Goal: Information Seeking & Learning: Compare options

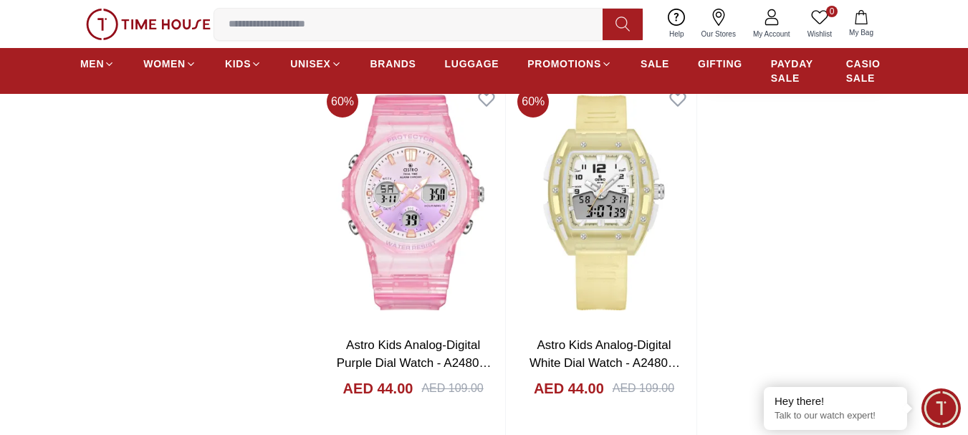
scroll to position [2365, 0]
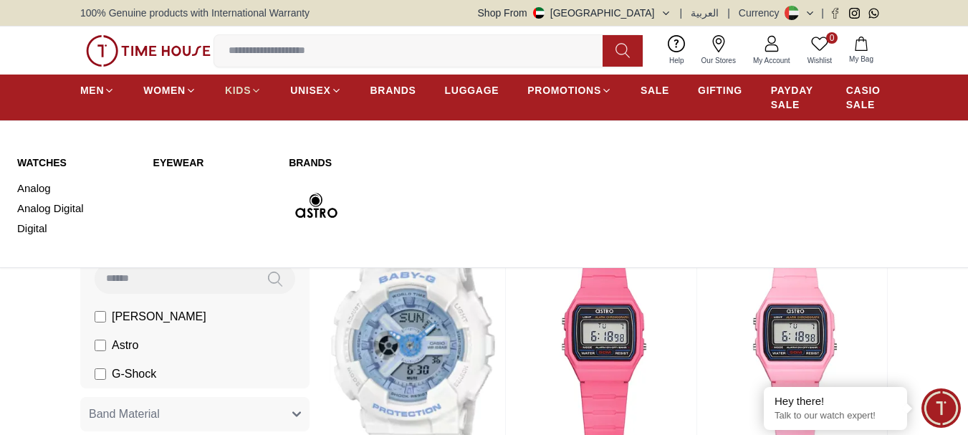
click at [259, 87] on icon at bounding box center [256, 90] width 11 height 11
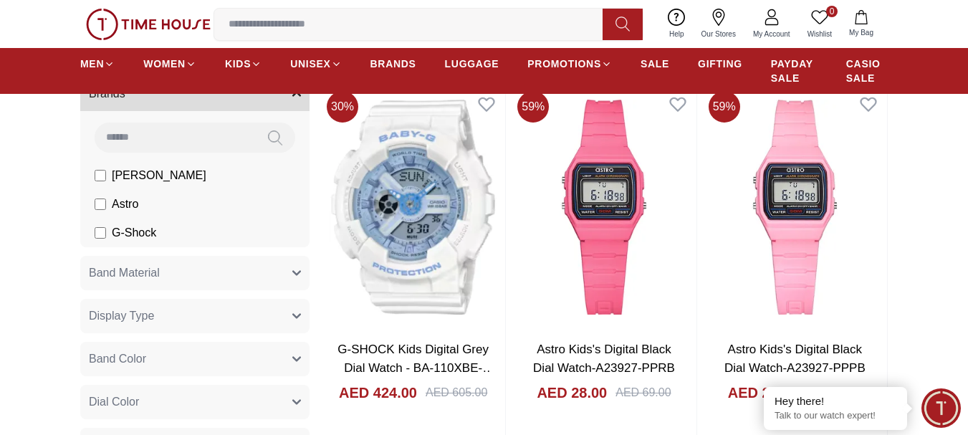
scroll to position [143, 0]
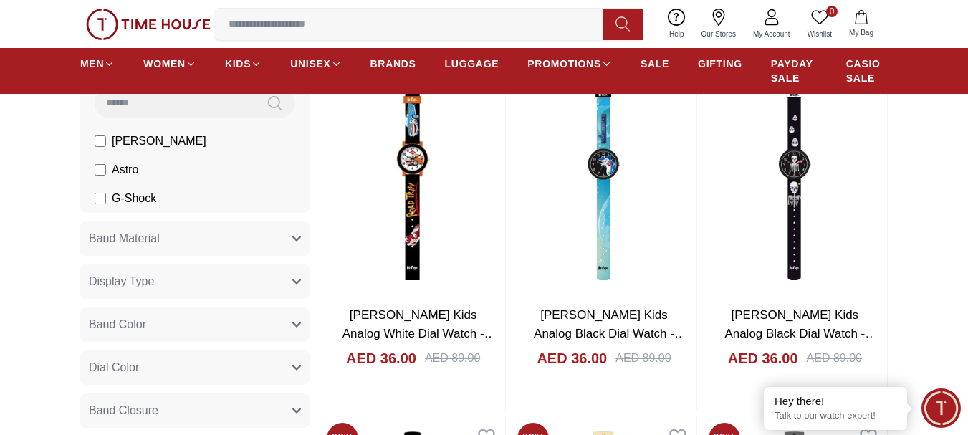
scroll to position [143, 0]
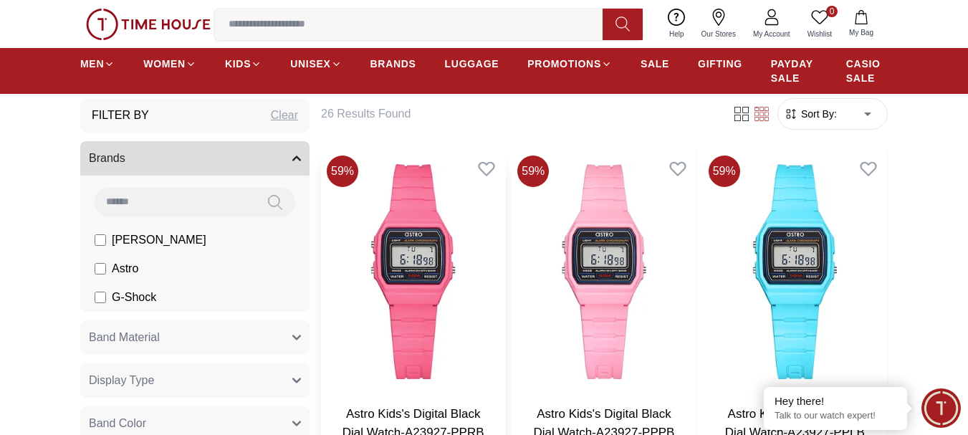
scroll to position [72, 0]
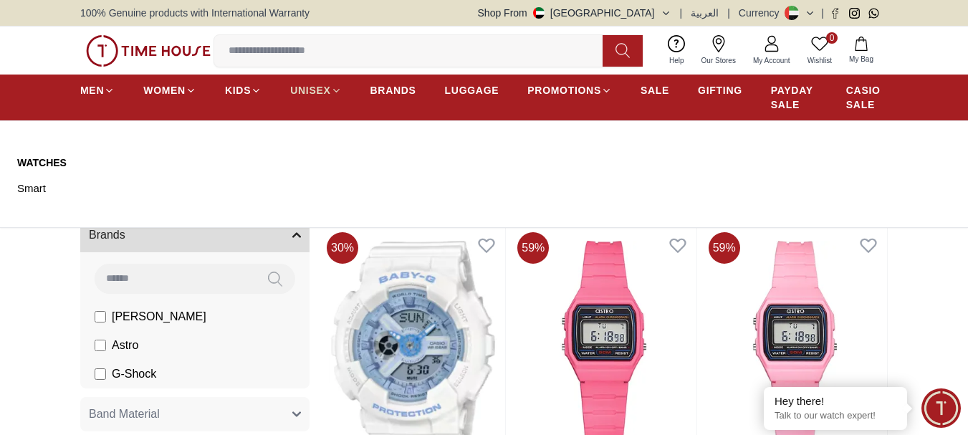
click at [338, 87] on icon at bounding box center [336, 90] width 11 height 11
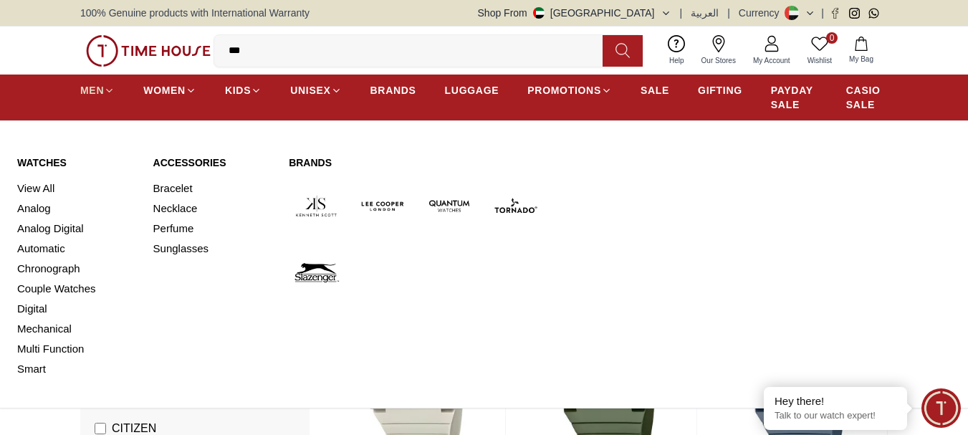
click at [95, 89] on span "MEN" at bounding box center [92, 90] width 24 height 14
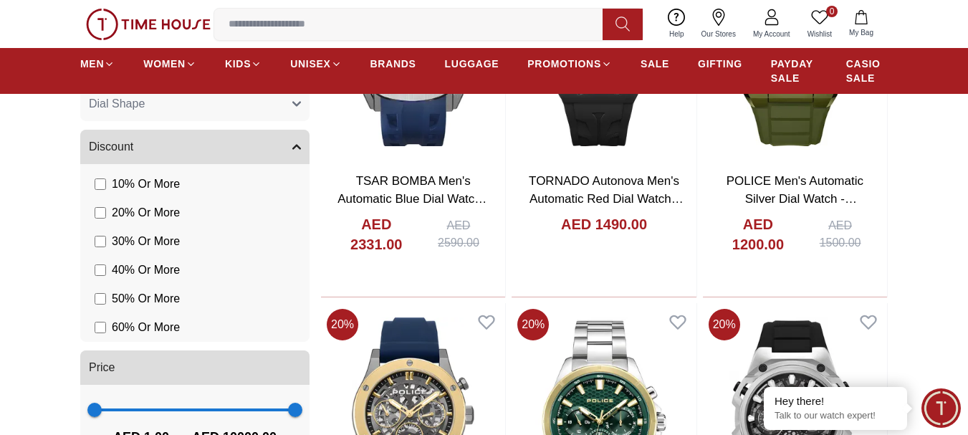
scroll to position [1290, 0]
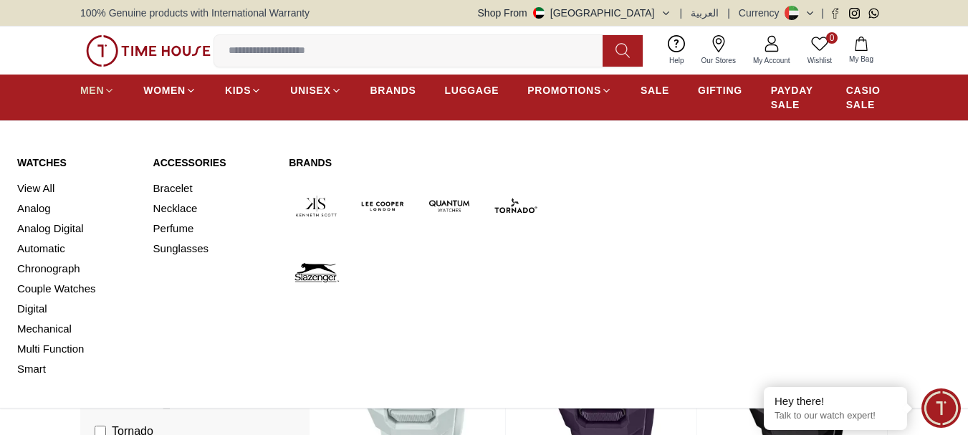
click at [100, 86] on span "MEN" at bounding box center [92, 90] width 24 height 14
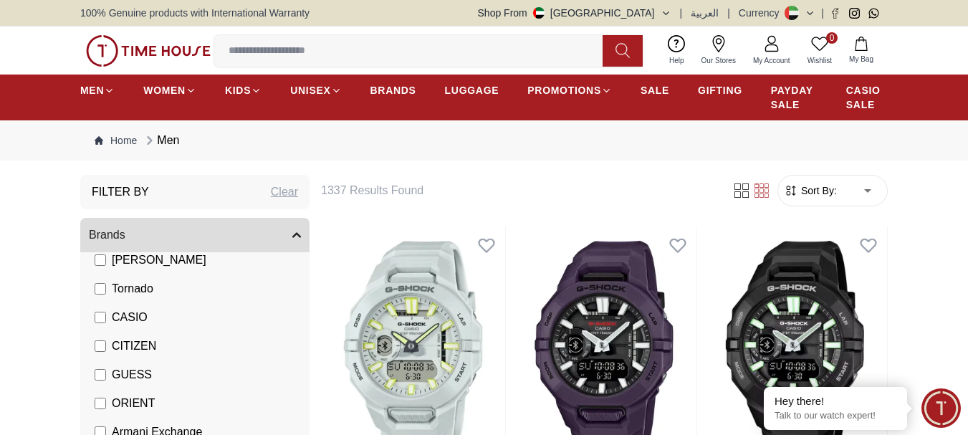
scroll to position [143, 0]
click at [137, 345] on span "CITIZEN" at bounding box center [134, 345] width 44 height 17
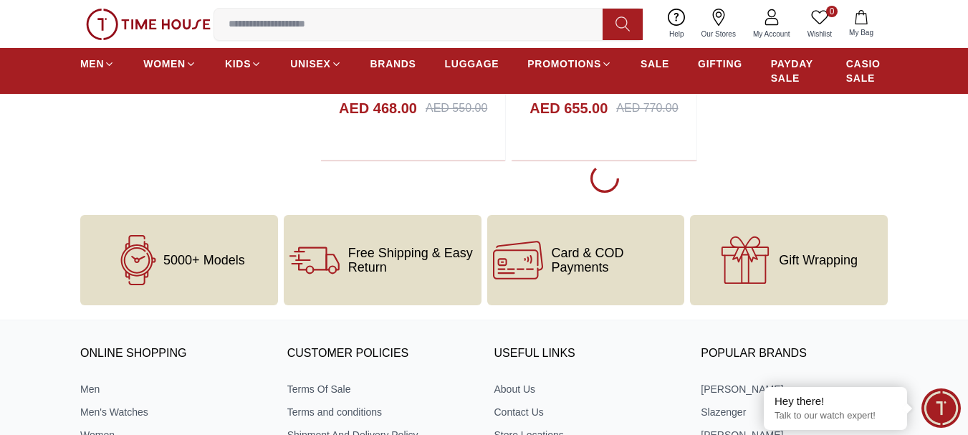
scroll to position [2723, 0]
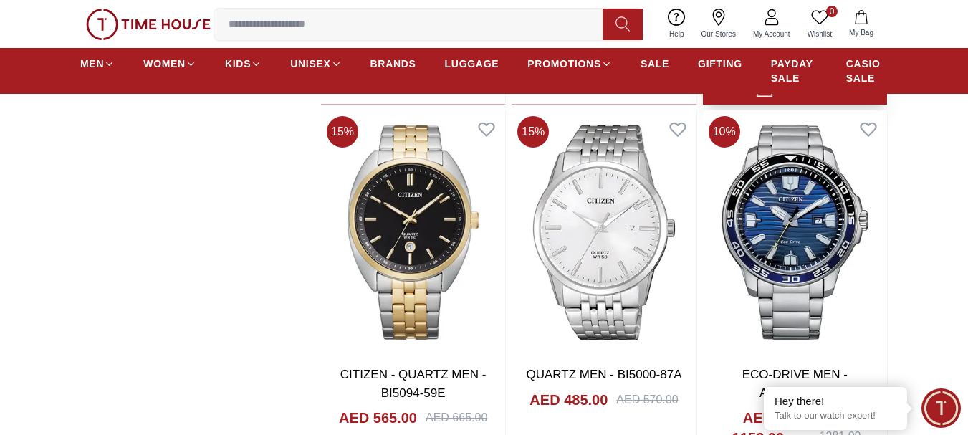
scroll to position [5160, 0]
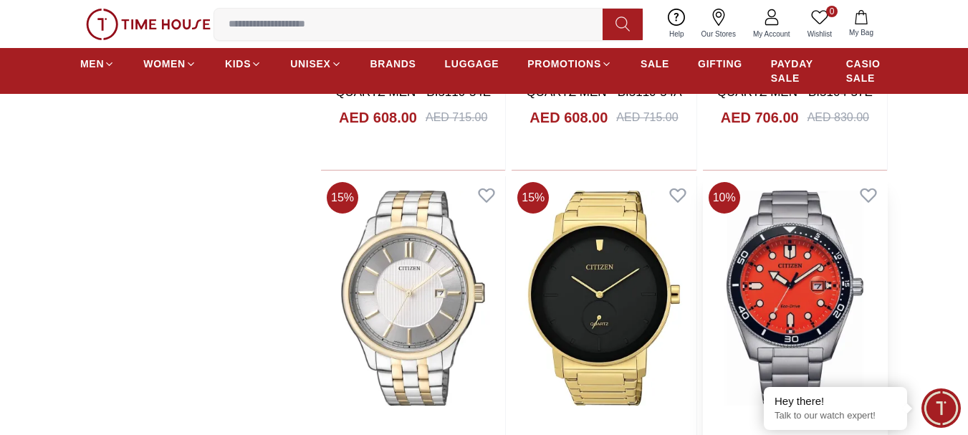
scroll to position [9174, 0]
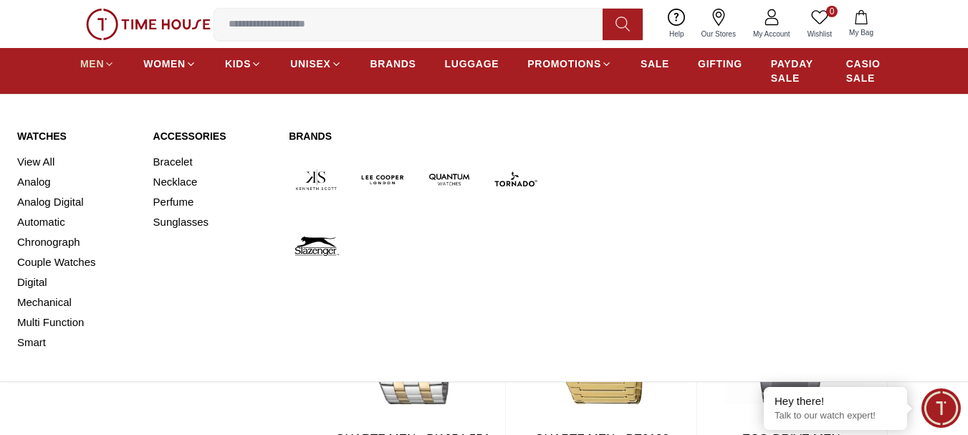
click at [99, 59] on span "MEN" at bounding box center [92, 64] width 24 height 14
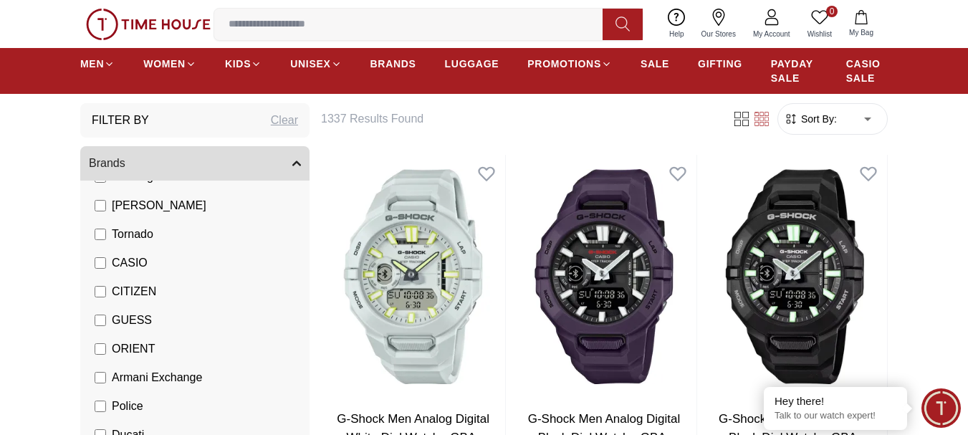
scroll to position [122, 0]
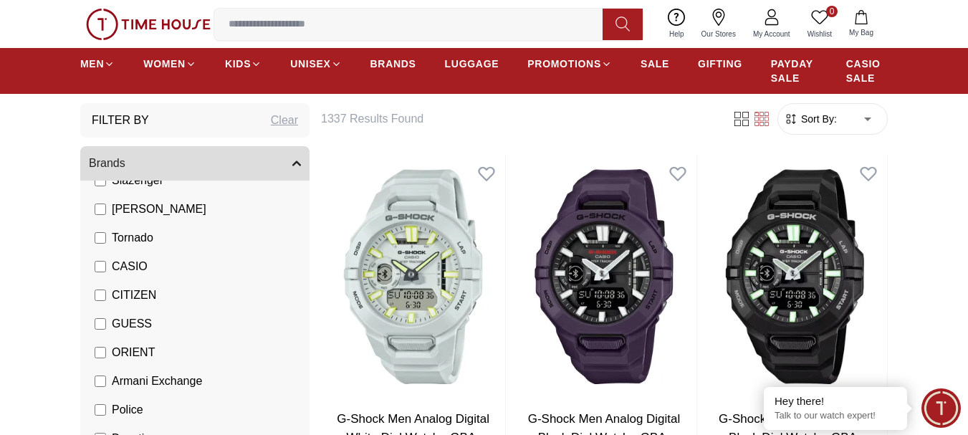
click at [135, 269] on span "CASIO" at bounding box center [130, 266] width 36 height 17
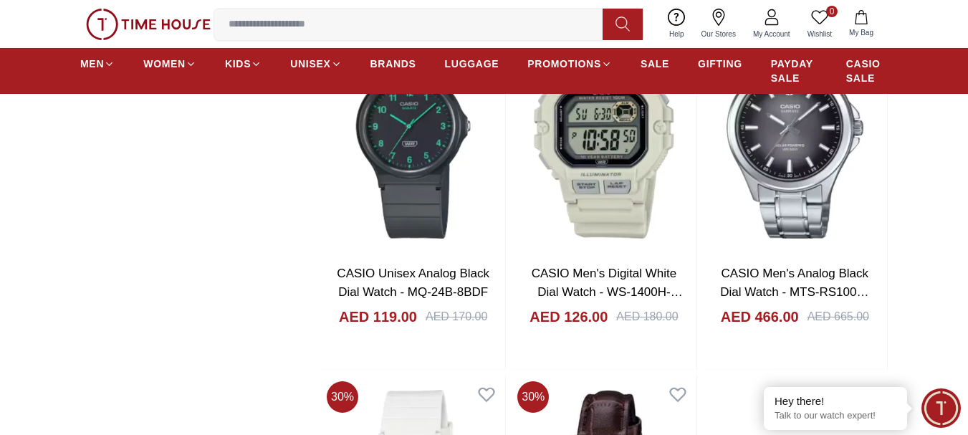
scroll to position [2222, 0]
